Goal: Transaction & Acquisition: Purchase product/service

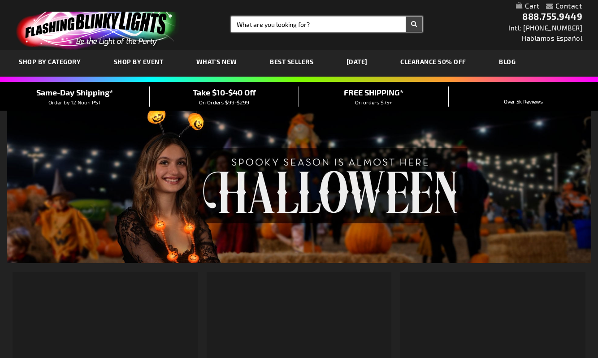
click at [305, 17] on input "Search" at bounding box center [326, 24] width 191 height 15
type input "light up tambourines"
click at [405, 17] on button "Search" at bounding box center [413, 24] width 17 height 15
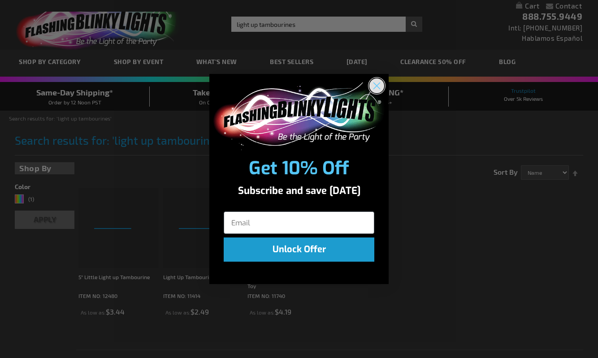
click at [376, 84] on circle "Close dialog" at bounding box center [376, 85] width 15 height 15
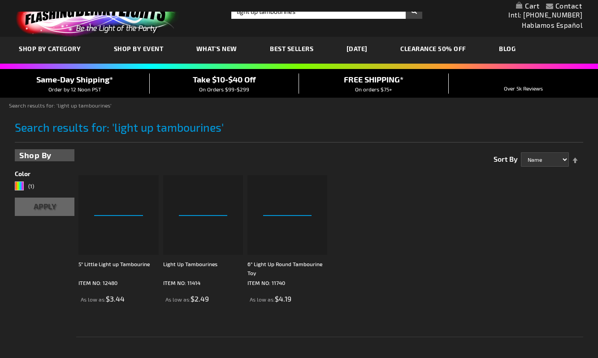
scroll to position [13, 0]
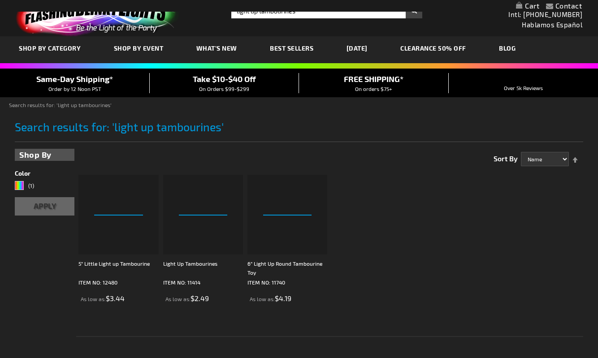
click at [305, 112] on div "Search results for: 'light up tambourines'" at bounding box center [298, 128] width 567 height 33
click at [268, 17] on input "light up tambourines" at bounding box center [326, 10] width 191 height 15
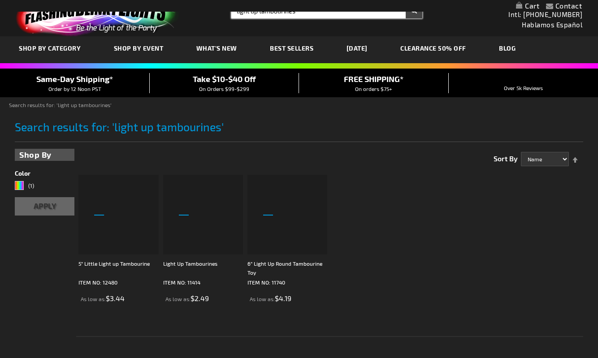
click at [405, 3] on button "Search" at bounding box center [413, 10] width 17 height 15
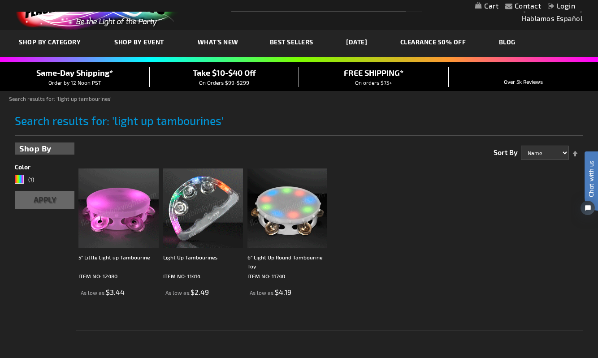
click at [130, 231] on img at bounding box center [118, 208] width 80 height 80
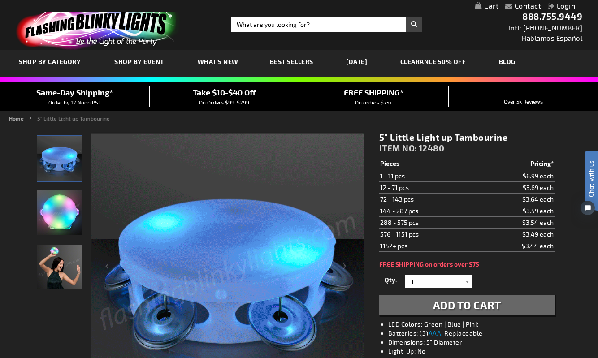
click at [51, 265] on img "Woman partying Light Up Mini Tambourine LED Toy" at bounding box center [59, 267] width 45 height 45
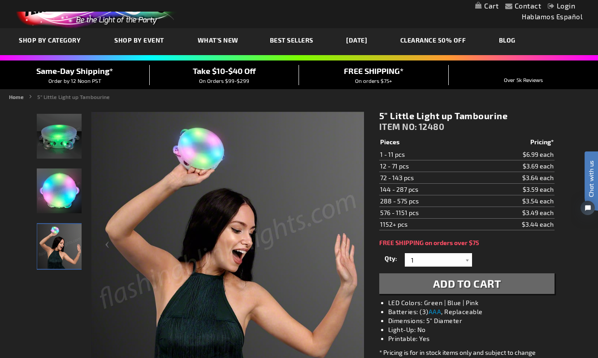
scroll to position [22, 0]
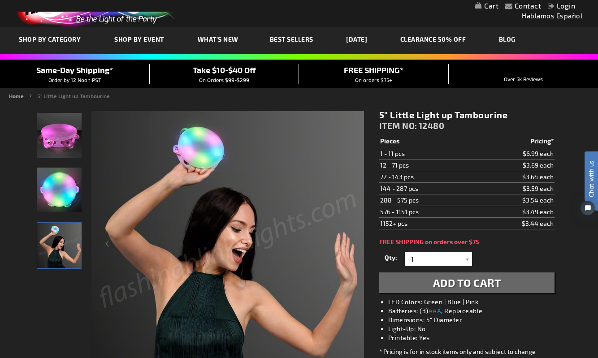
drag, startPoint x: 542, startPoint y: 229, endPoint x: 524, endPoint y: 229, distance: 17.0
click at [524, 194] on td "$3.59 each" at bounding box center [514, 189] width 80 height 12
click at [534, 183] on td "$3.64 each" at bounding box center [514, 177] width 80 height 12
click at [47, 268] on img "Woman partying Light Up Mini Tambourine LED Toy" at bounding box center [59, 245] width 45 height 45
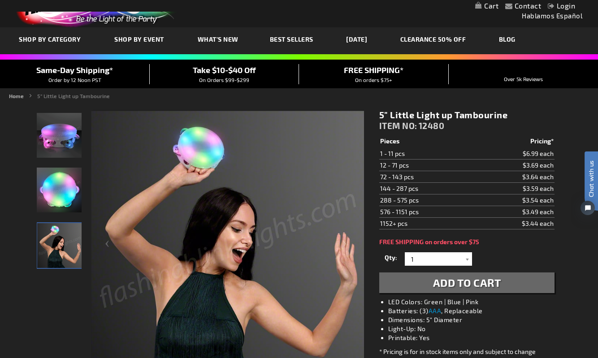
click at [60, 212] on img "Light Up Mini Tambourine LED Toy" at bounding box center [59, 190] width 45 height 45
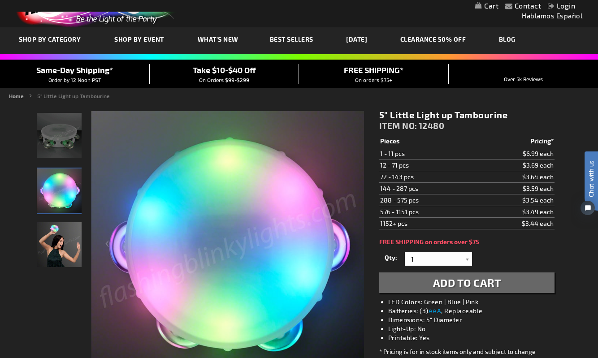
click at [62, 158] on img "Light Up Mini Tambourine LED Toy" at bounding box center [59, 135] width 45 height 45
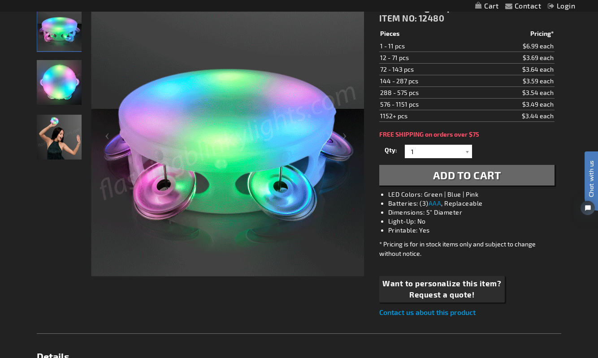
scroll to position [130, 0]
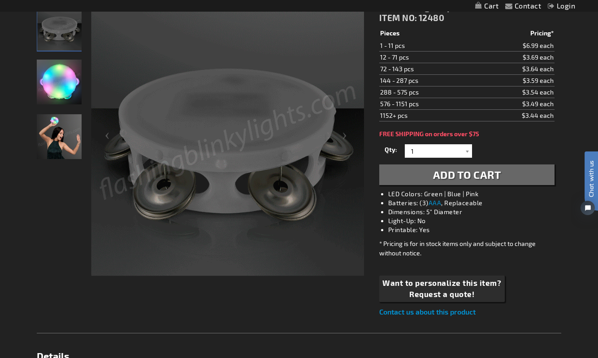
click at [400, 63] on td "12 - 71 pcs" at bounding box center [426, 58] width 95 height 12
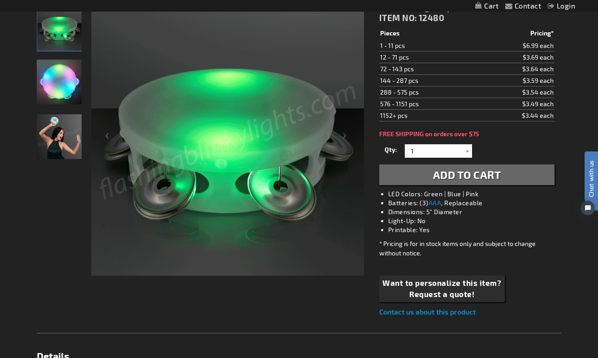
drag, startPoint x: 527, startPoint y: 96, endPoint x: 539, endPoint y: 97, distance: 12.5
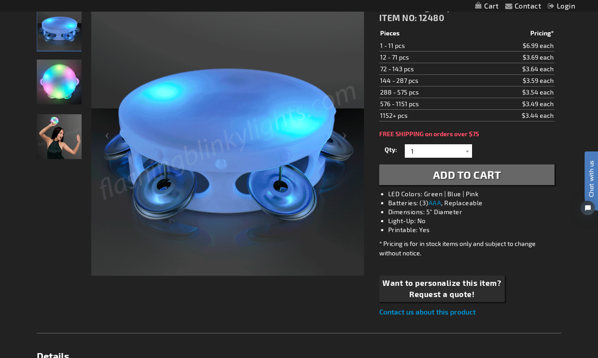
click at [539, 63] on td "$3.69 each" at bounding box center [514, 58] width 80 height 12
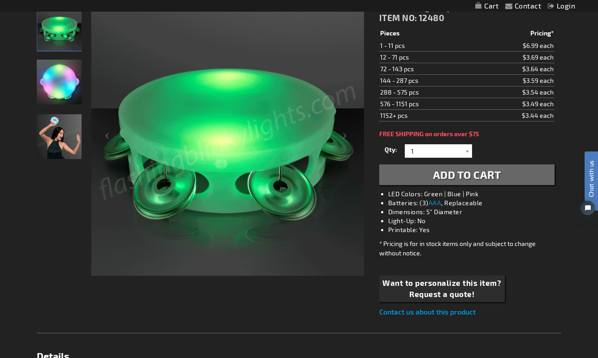
click at [322, 155] on img at bounding box center [227, 139] width 273 height 273
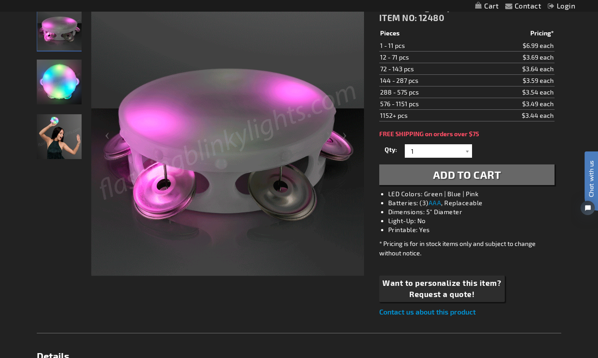
scroll to position [0, 0]
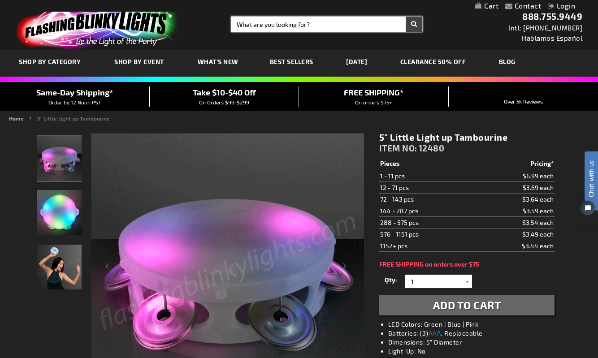
click at [279, 28] on input "Search" at bounding box center [326, 24] width 191 height 15
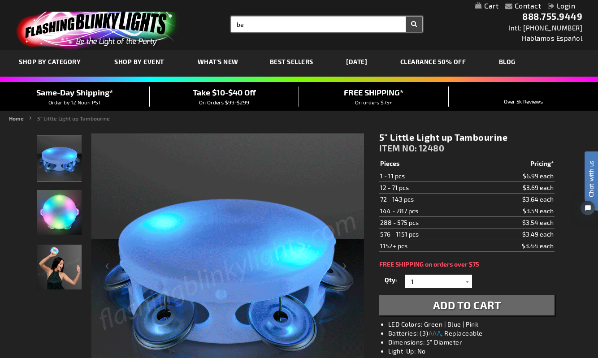
type input "b"
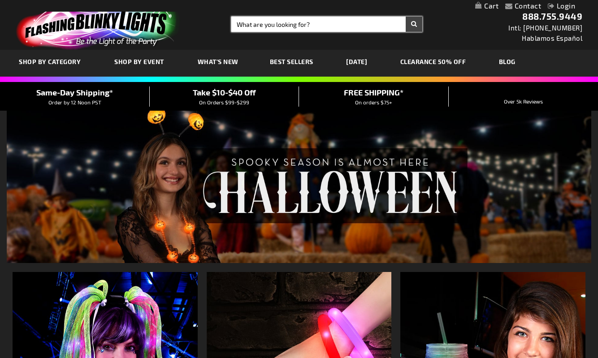
click at [287, 28] on input "Search" at bounding box center [326, 24] width 191 height 15
type input "crowns"
click at [405, 17] on button "Search" at bounding box center [413, 24] width 17 height 15
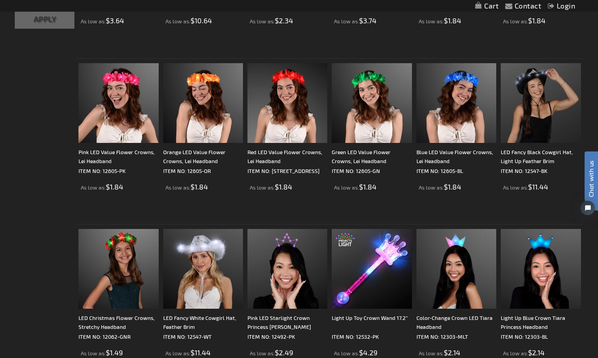
scroll to position [288, 0]
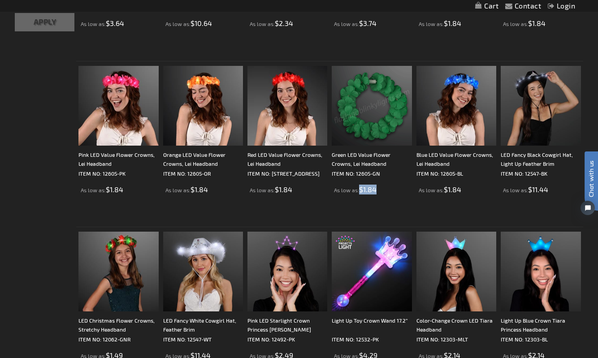
drag, startPoint x: 377, startPoint y: 189, endPoint x: 360, endPoint y: 189, distance: 16.6
click at [360, 189] on div "As low as $1.84" at bounding box center [371, 190] width 80 height 10
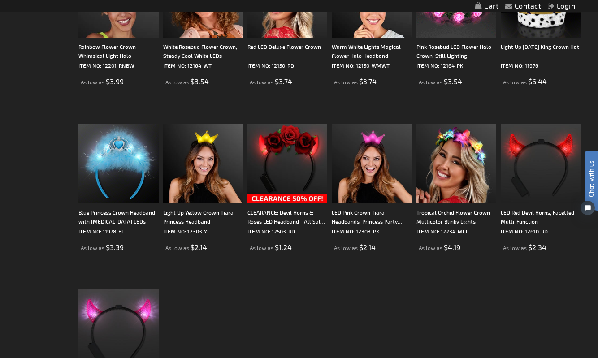
scroll to position [1576, 0]
